Goal: Check status: Check status

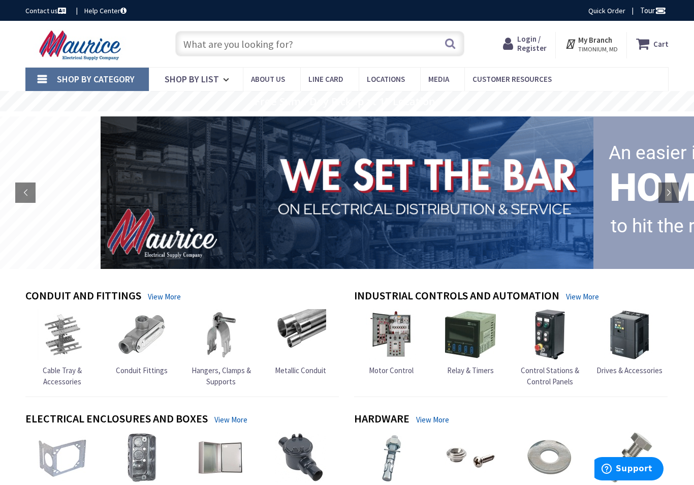
click at [532, 41] on span "Login / Register" at bounding box center [531, 43] width 29 height 19
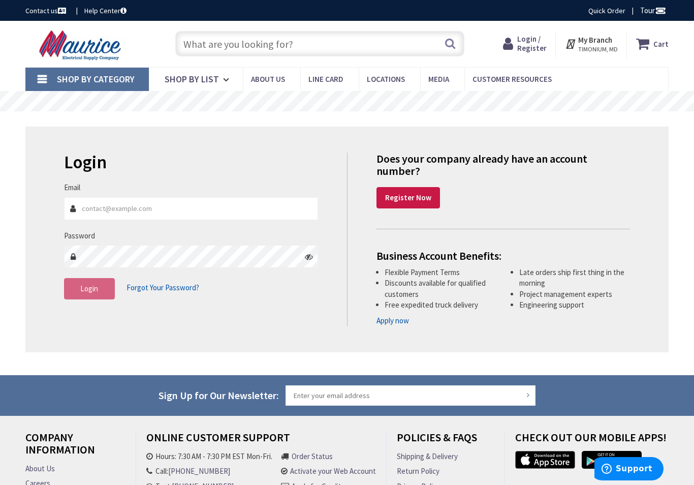
click at [107, 207] on input "Email" at bounding box center [191, 208] width 254 height 23
click at [111, 204] on input "Email" at bounding box center [191, 208] width 254 height 23
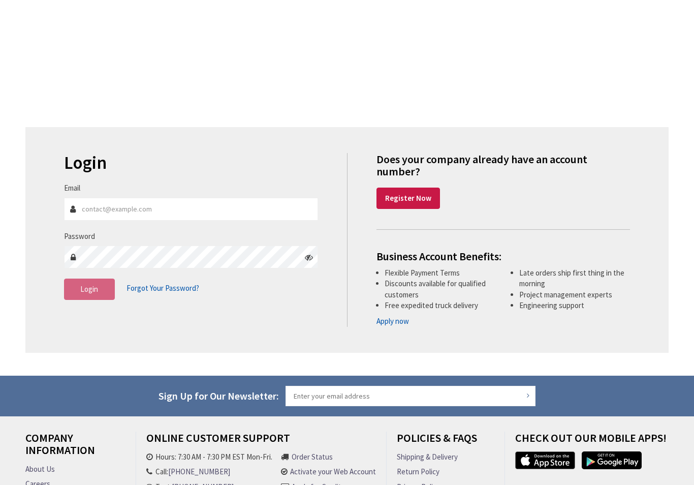
scroll to position [30, 0]
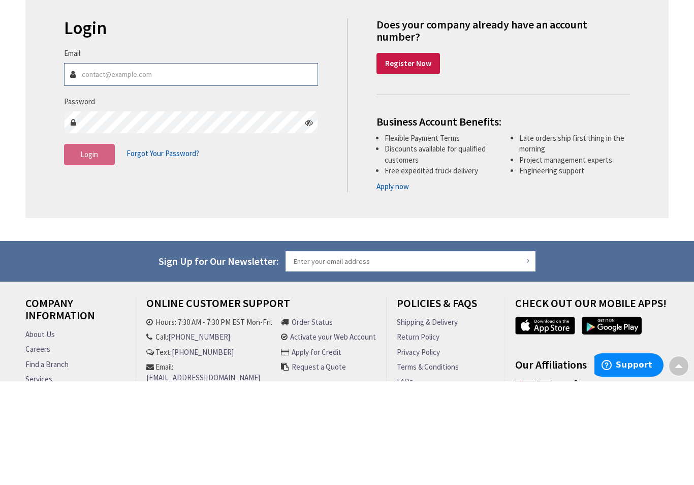
click at [96, 167] on input "Email" at bounding box center [191, 178] width 254 height 23
type input "[EMAIL_ADDRESS][DOMAIN_NAME]"
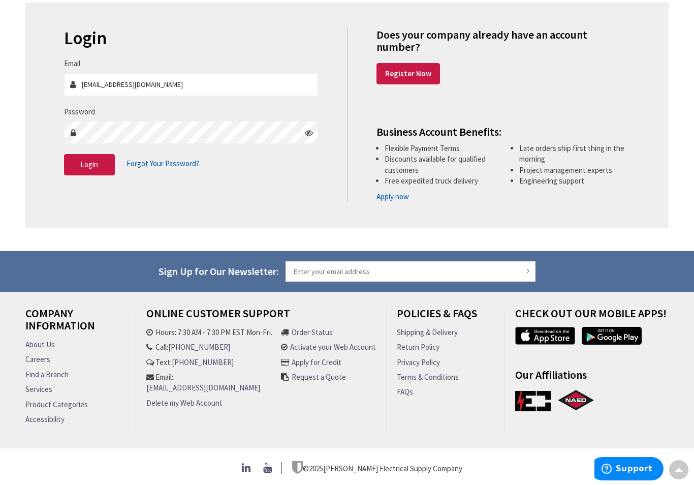
click at [86, 160] on span "Login" at bounding box center [89, 165] width 18 height 10
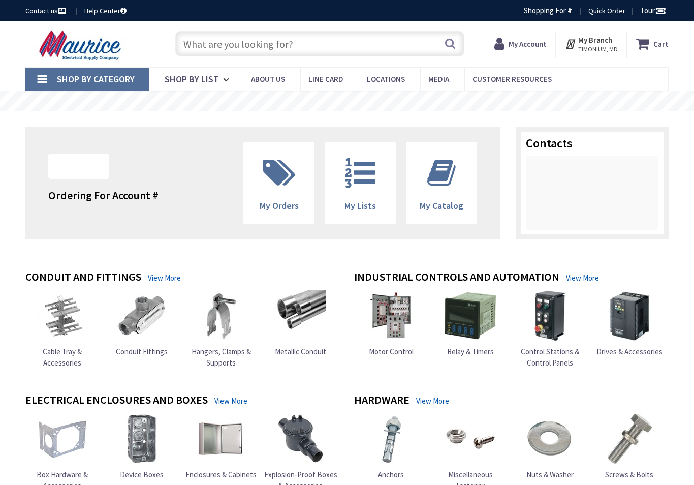
click at [272, 178] on icon at bounding box center [279, 172] width 43 height 30
click at [273, 176] on icon at bounding box center [279, 172] width 43 height 30
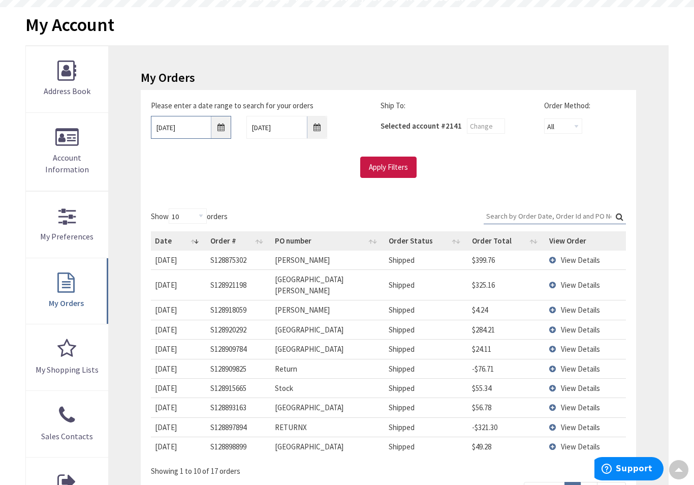
click at [217, 123] on input "9/28/2025" at bounding box center [191, 127] width 81 height 23
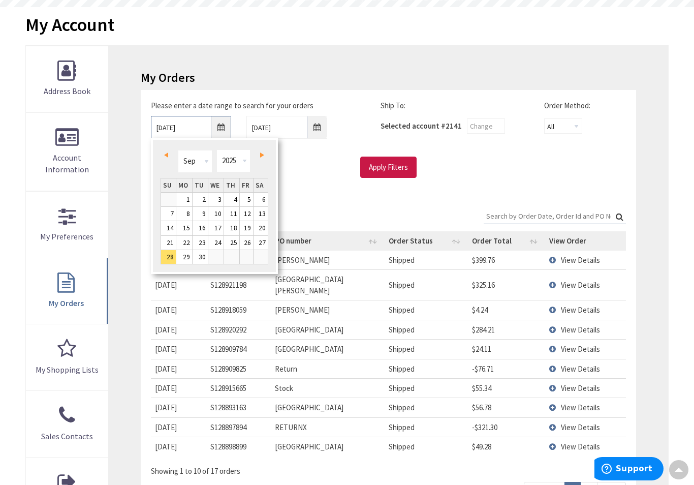
scroll to position [104, 0]
click at [166, 153] on span "Prev" at bounding box center [166, 155] width 4 height 5
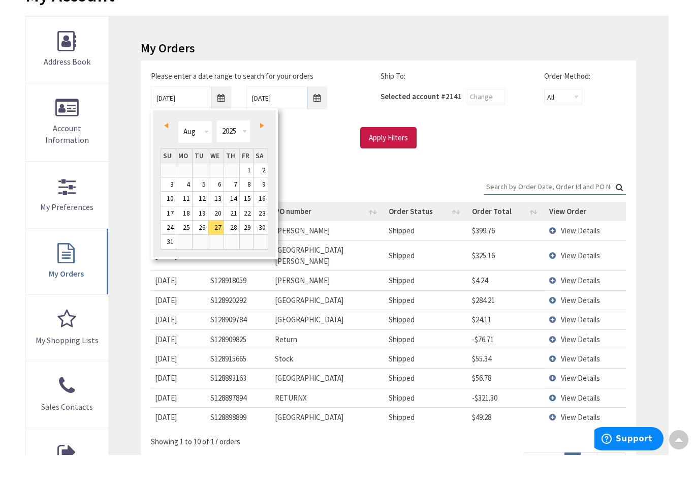
click at [170, 221] on link "10" at bounding box center [168, 228] width 15 height 14
type input "08/10/2025"
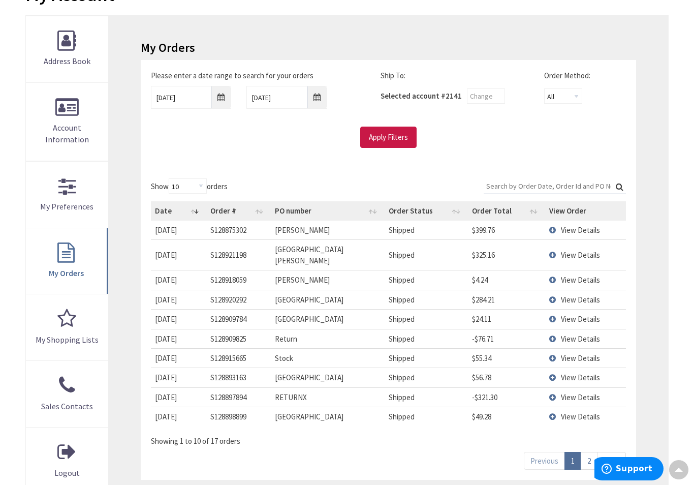
click at [388, 138] on input "Apply Filters" at bounding box center [388, 136] width 56 height 21
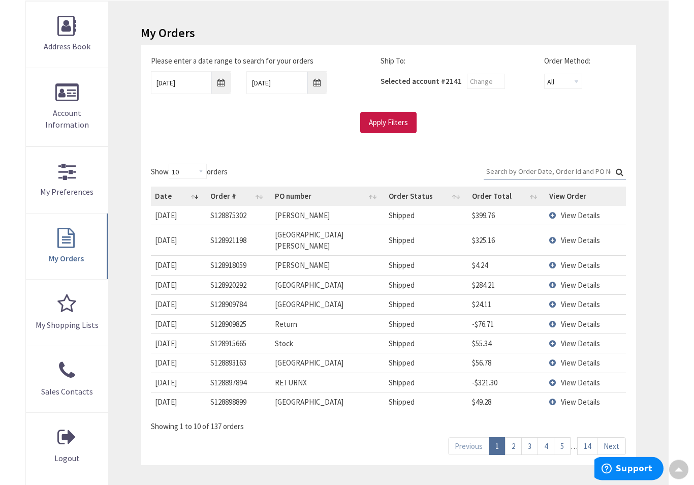
scroll to position [149, 0]
click at [587, 436] on link "14" at bounding box center [587, 445] width 20 height 18
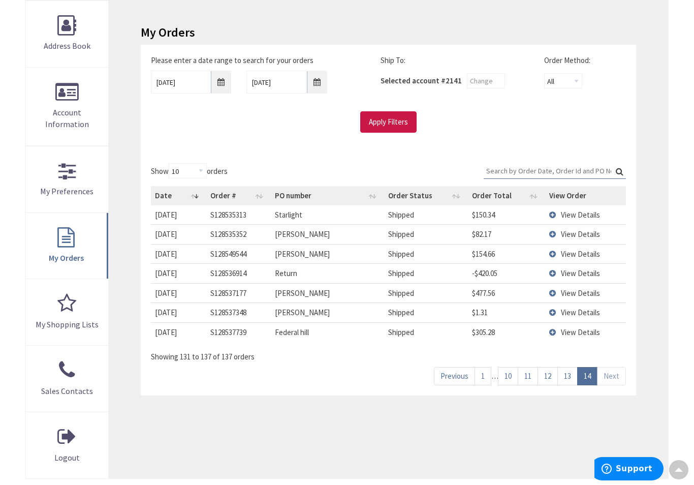
click at [565, 233] on span "View Details" at bounding box center [580, 234] width 39 height 10
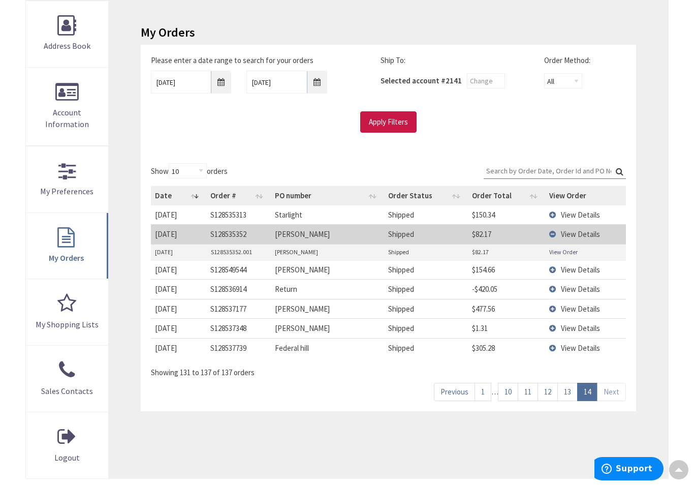
click at [552, 249] on link "View Order" at bounding box center [563, 251] width 28 height 9
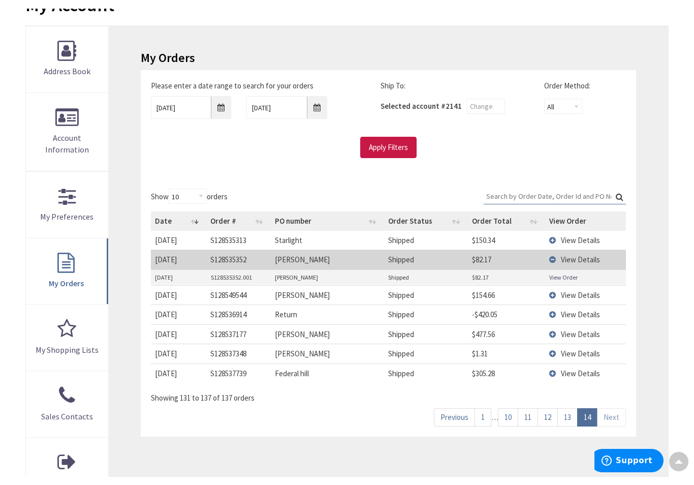
scroll to position [149, 0]
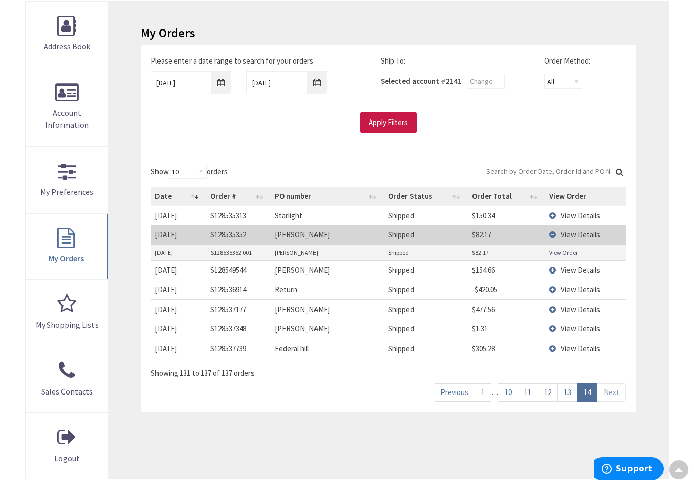
click at [566, 392] on link "13" at bounding box center [567, 392] width 20 height 18
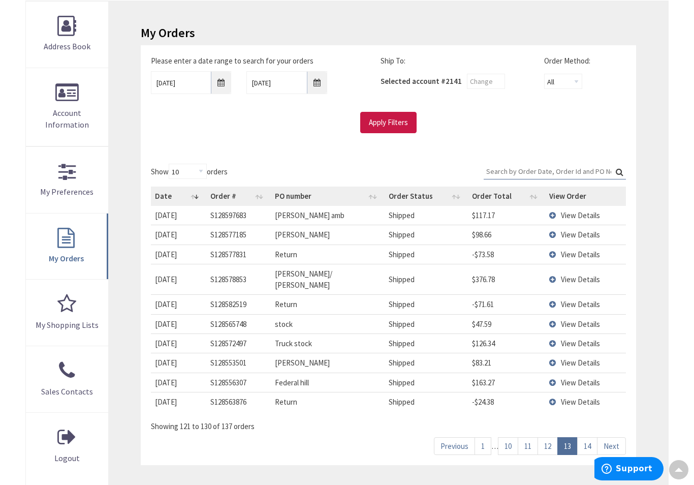
click at [563, 230] on span "View Details" at bounding box center [580, 235] width 39 height 10
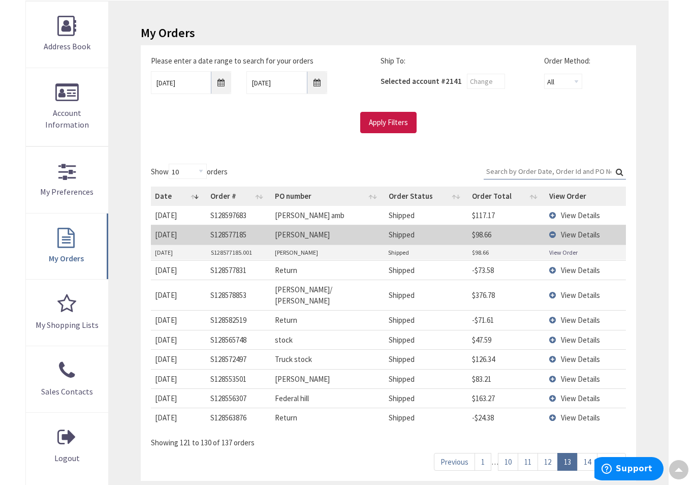
click at [560, 249] on link "View Order" at bounding box center [563, 252] width 28 height 9
click at [551, 453] on link "12" at bounding box center [547, 462] width 20 height 18
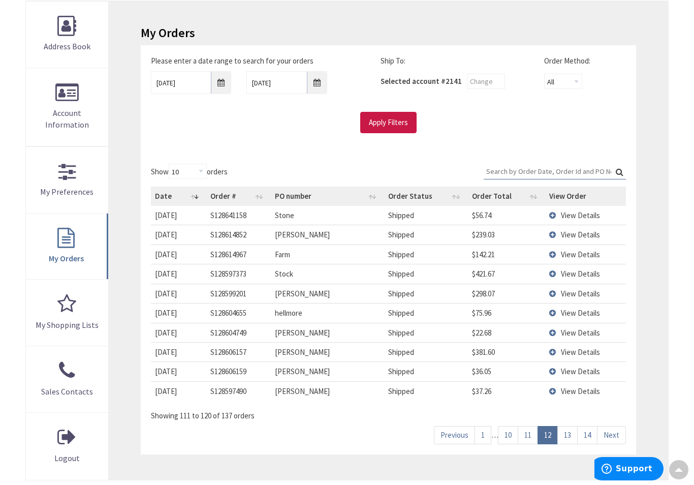
click at [530, 433] on link "11" at bounding box center [528, 435] width 20 height 18
click at [568, 269] on span "View Details" at bounding box center [580, 274] width 39 height 10
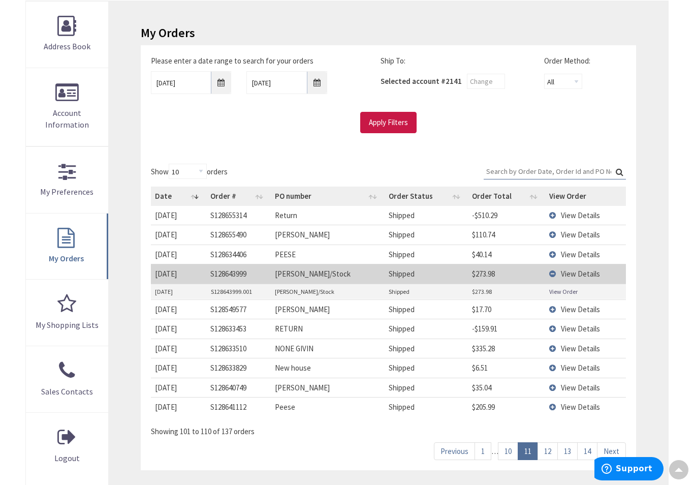
click at [560, 291] on link "View Order" at bounding box center [563, 291] width 28 height 9
